Goal: Task Accomplishment & Management: Manage account settings

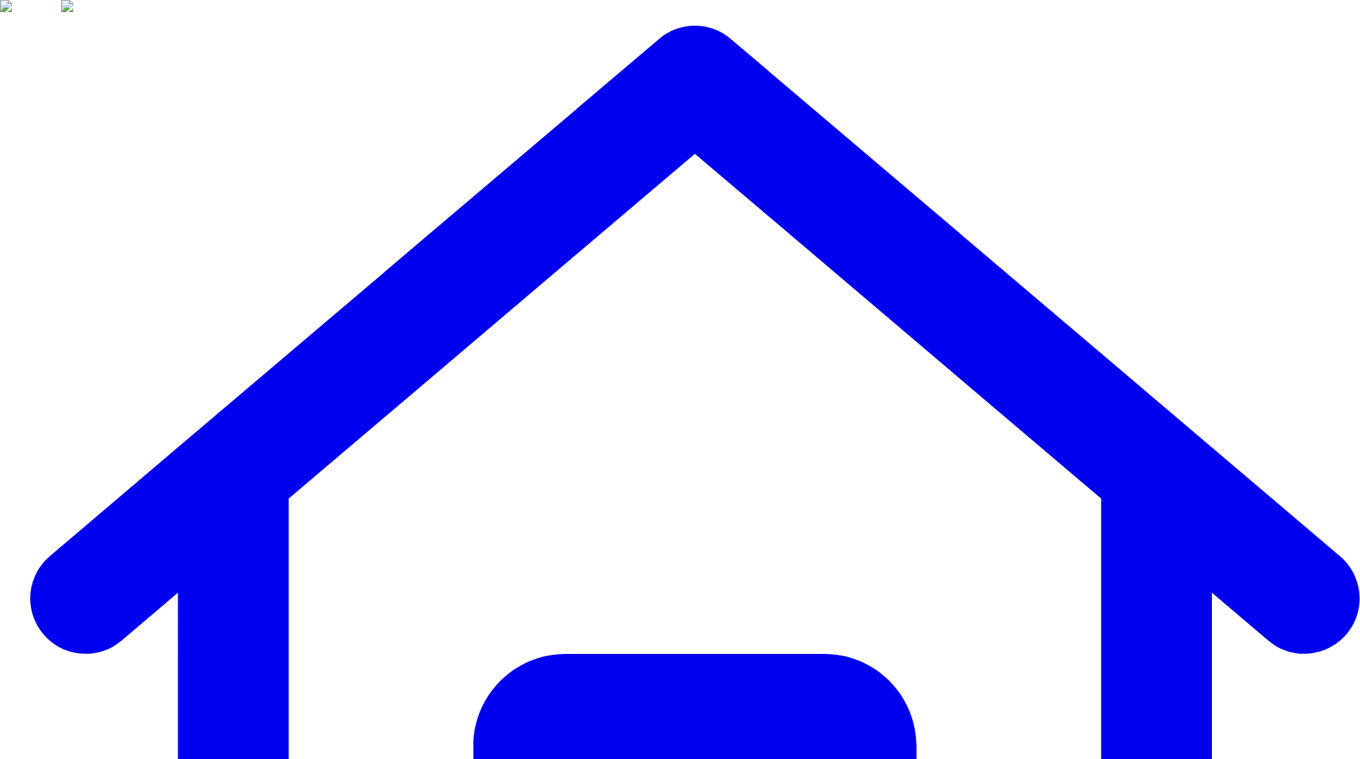
type input "**"
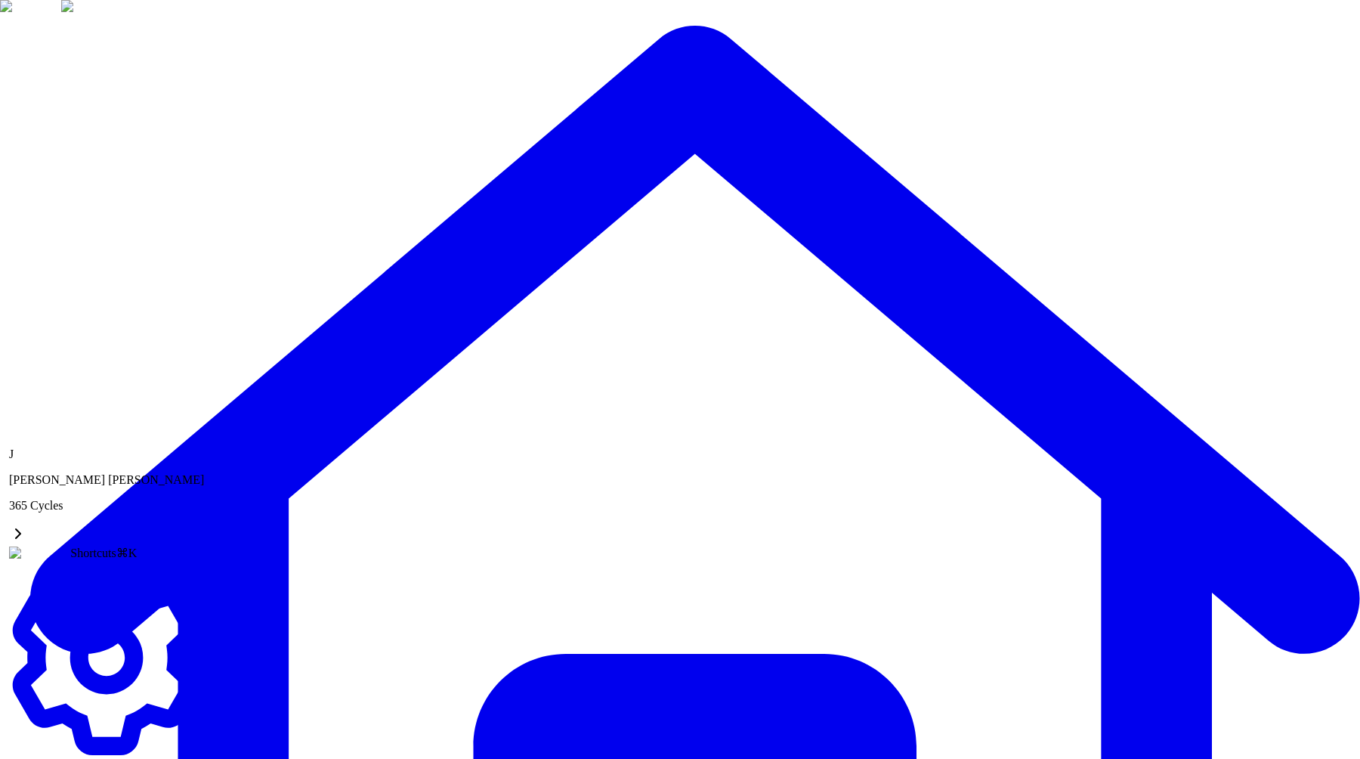
click at [83, 744] on link "Settings" at bounding box center [106, 757] width 195 height 26
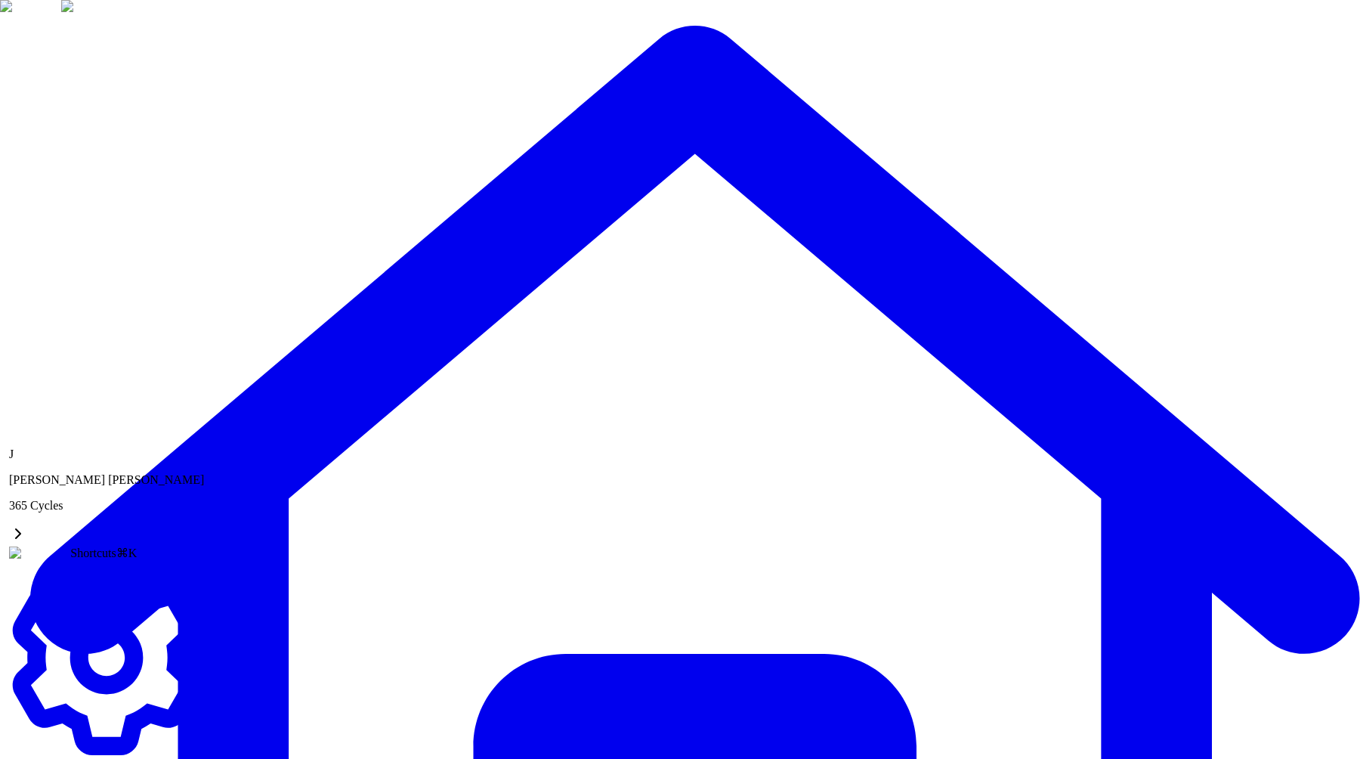
click at [93, 744] on link "Settings" at bounding box center [106, 757] width 195 height 26
